Goal: Find specific page/section: Find specific page/section

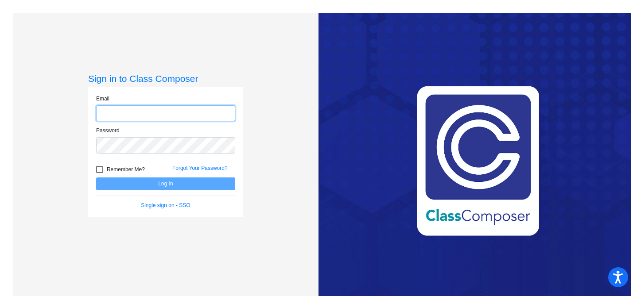
type input "[EMAIL_ADDRESS][DOMAIN_NAME]"
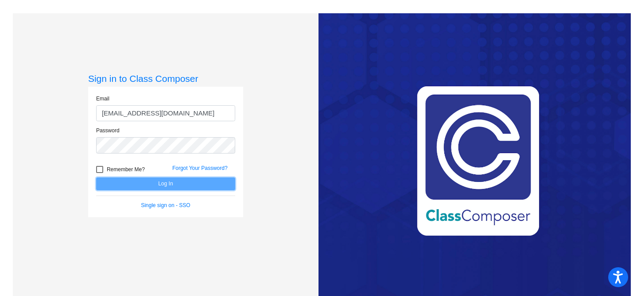
click at [163, 184] on button "Log In" at bounding box center [165, 184] width 139 height 13
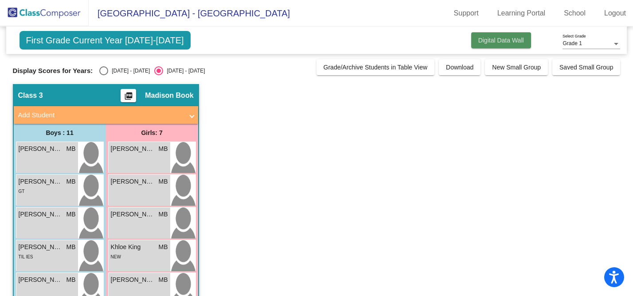
click at [484, 42] on span "Digital Data Wall" at bounding box center [501, 40] width 46 height 7
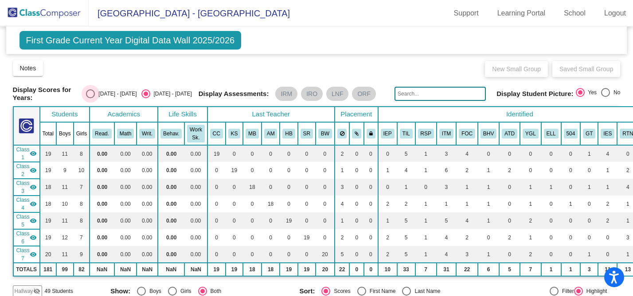
click at [95, 91] on div "Select an option" at bounding box center [90, 94] width 9 height 9
click at [90, 98] on input "[DATE] - [DATE]" at bounding box center [90, 98] width 0 height 0
radio input "true"
